Goal: Information Seeking & Learning: Learn about a topic

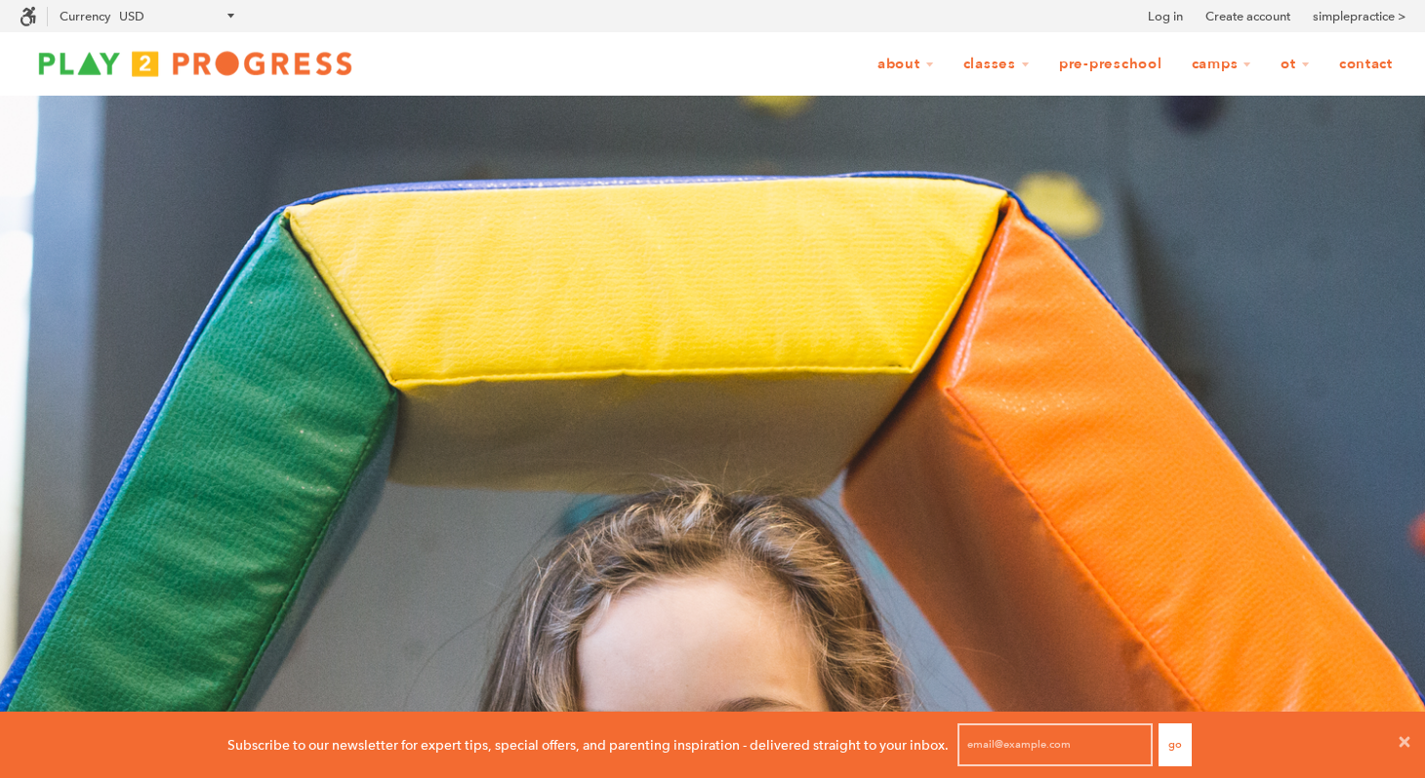
click at [1129, 67] on link "Pre-Preschool" at bounding box center [1110, 64] width 129 height 37
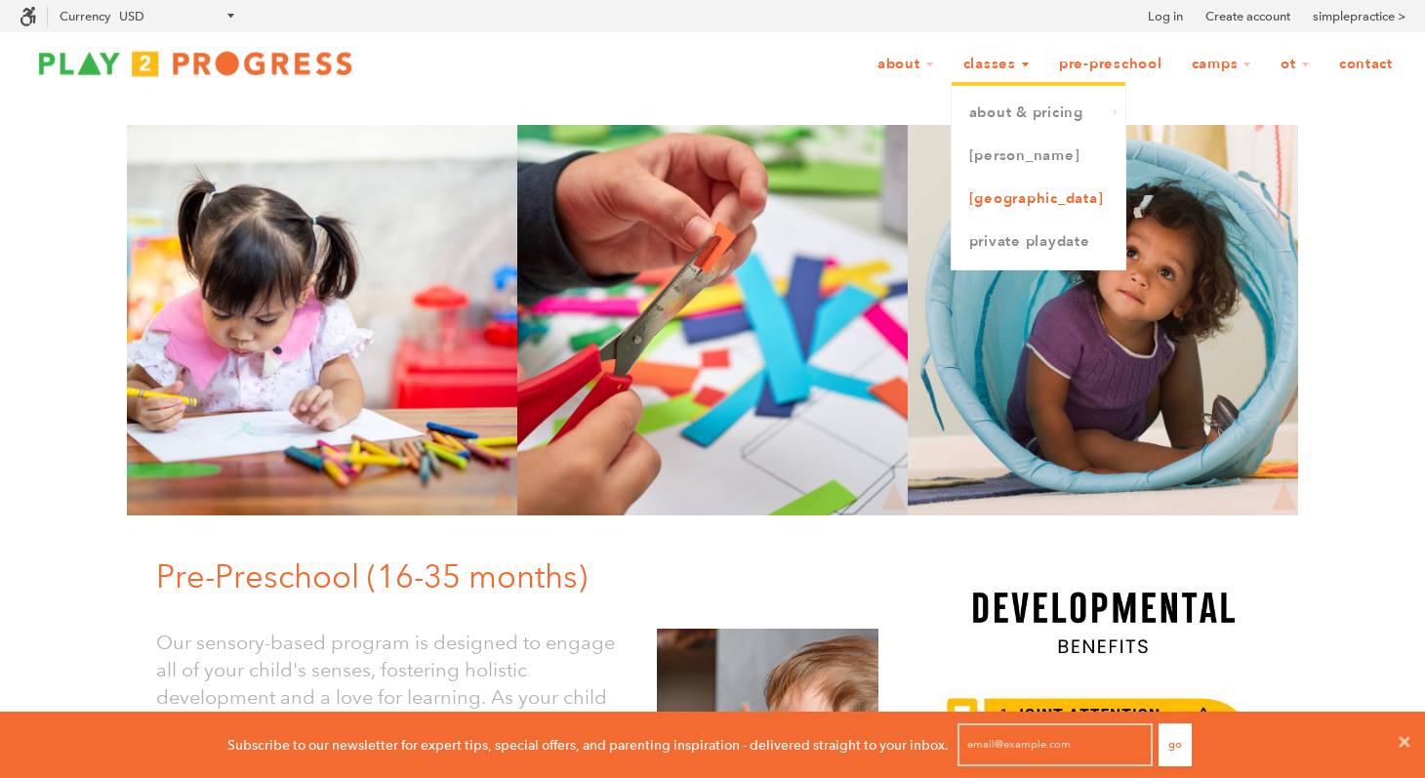
click at [1003, 199] on link "[GEOGRAPHIC_DATA]" at bounding box center [1039, 199] width 174 height 43
